Goal: Navigation & Orientation: Find specific page/section

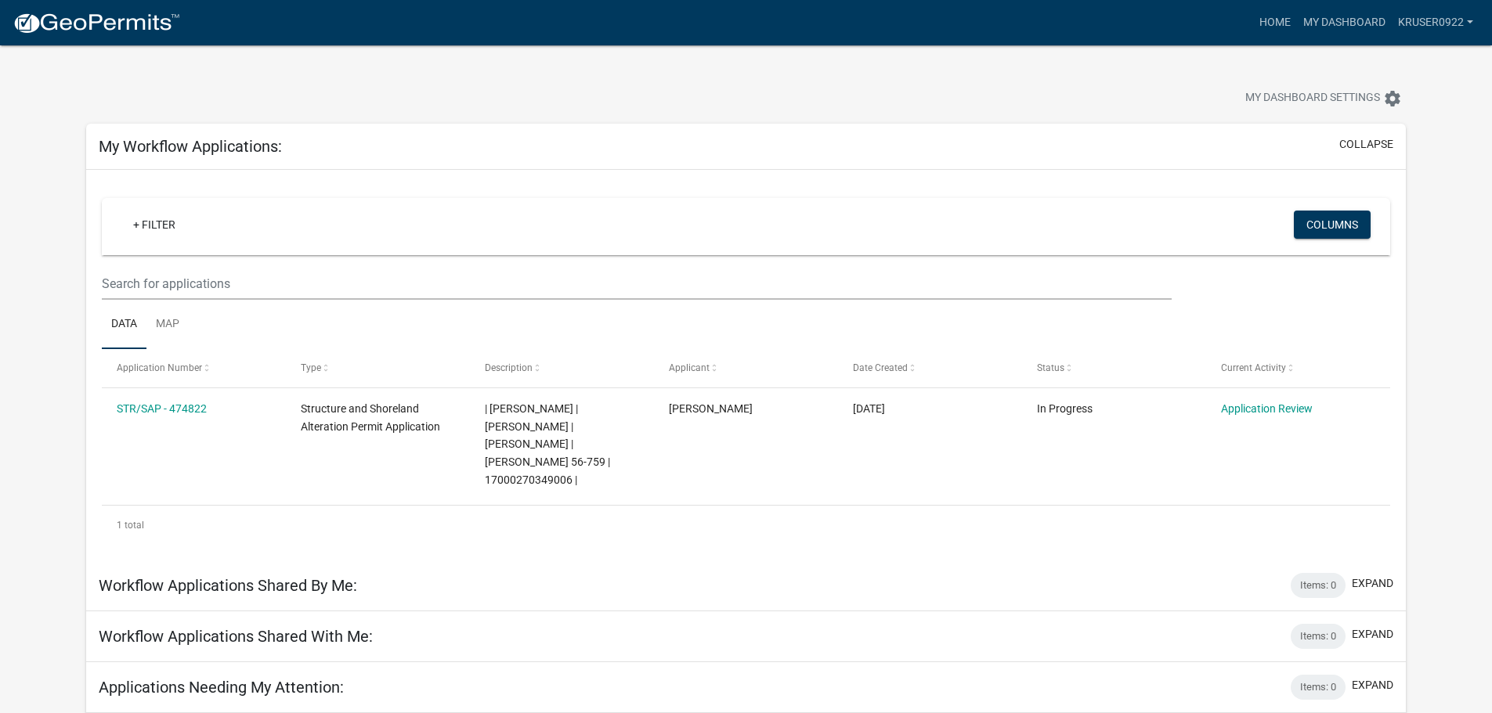
scroll to position [45, 0]
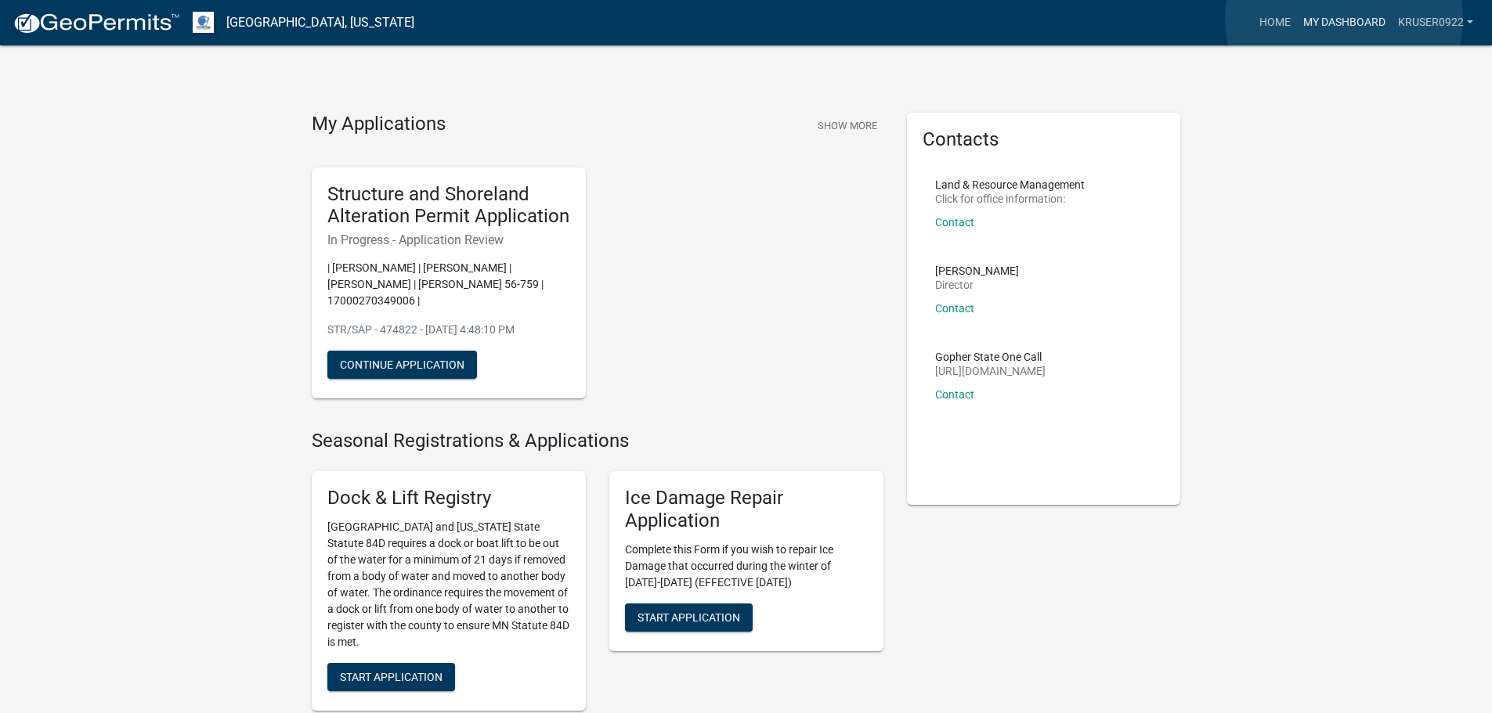
click at [1344, 18] on link "My Dashboard" at bounding box center [1344, 23] width 95 height 30
